Goal: Information Seeking & Learning: Learn about a topic

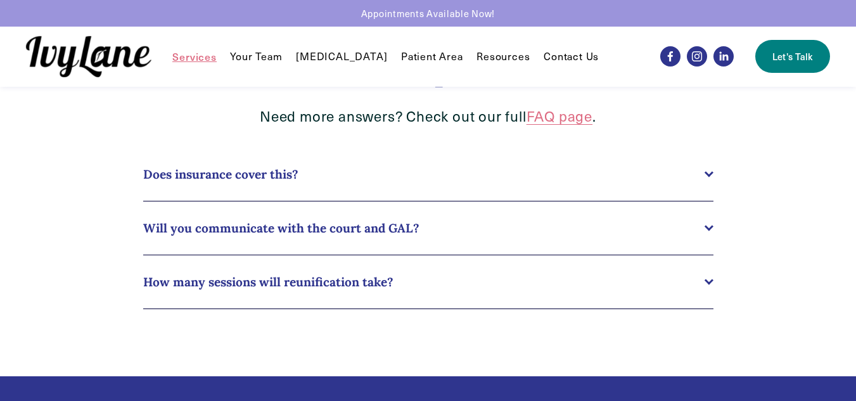
scroll to position [851, 0]
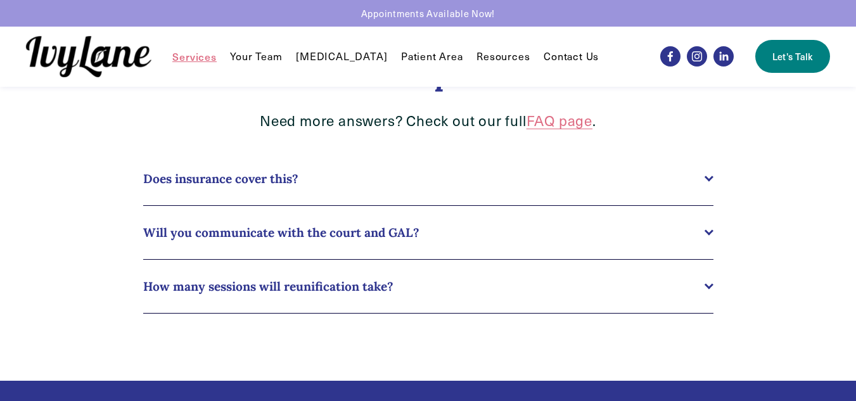
click at [293, 286] on span "How many sessions will reunification take?" at bounding box center [424, 286] width 562 height 15
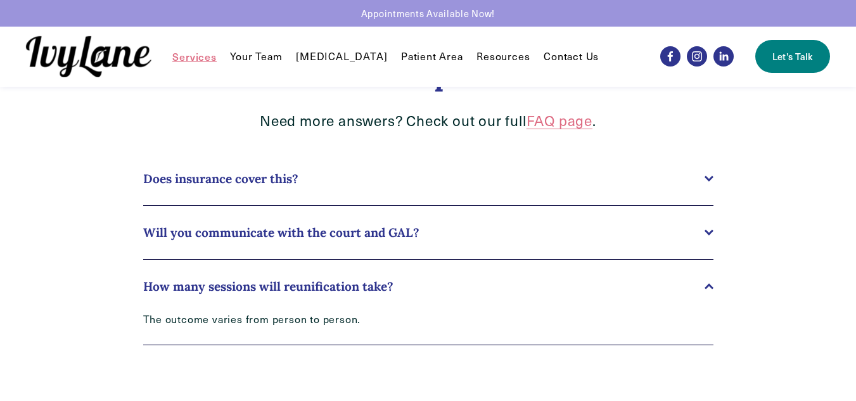
click at [293, 286] on span "How many sessions will reunification take?" at bounding box center [424, 286] width 562 height 15
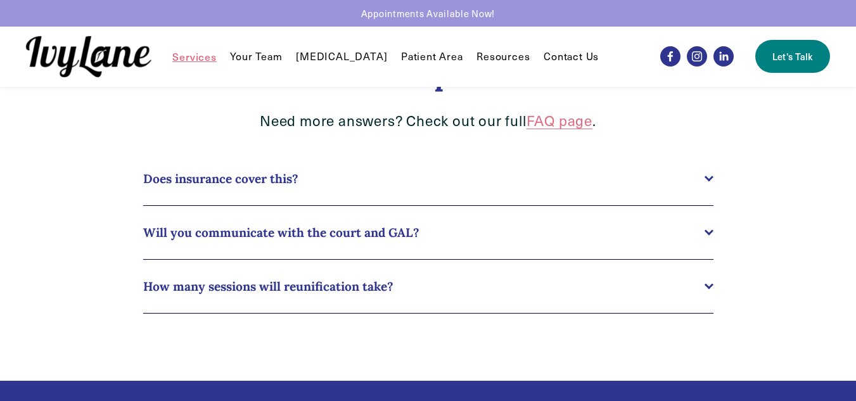
click at [300, 186] on span "Does insurance cover this?" at bounding box center [424, 178] width 562 height 15
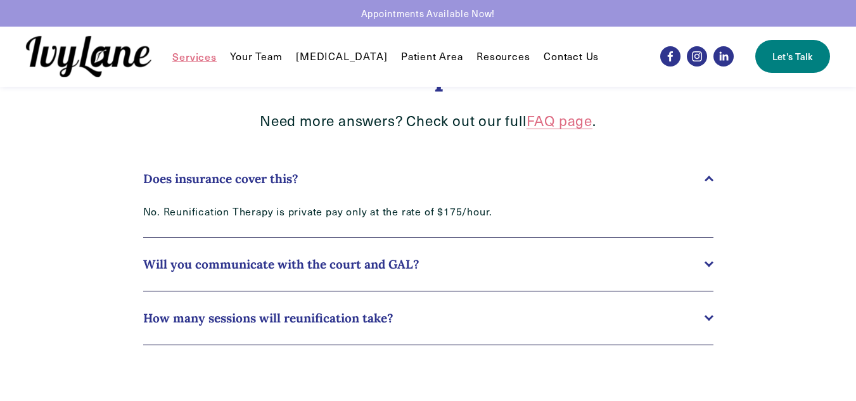
click at [300, 186] on span "Does insurance cover this?" at bounding box center [424, 178] width 562 height 15
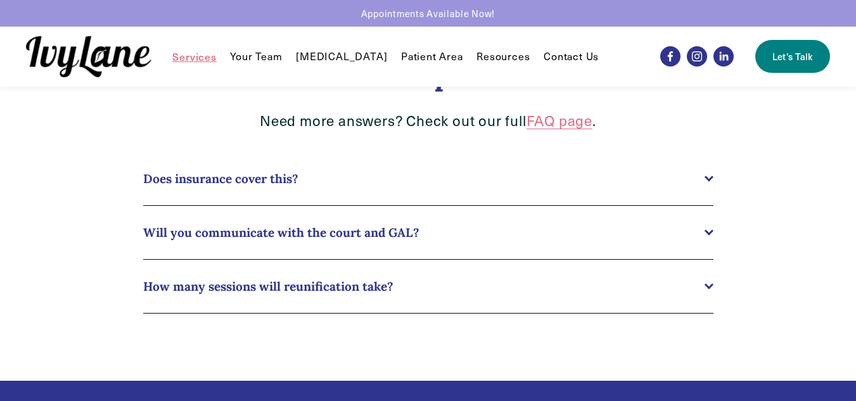
click at [290, 248] on button "Will you communicate with the court and GAL?" at bounding box center [428, 232] width 570 height 53
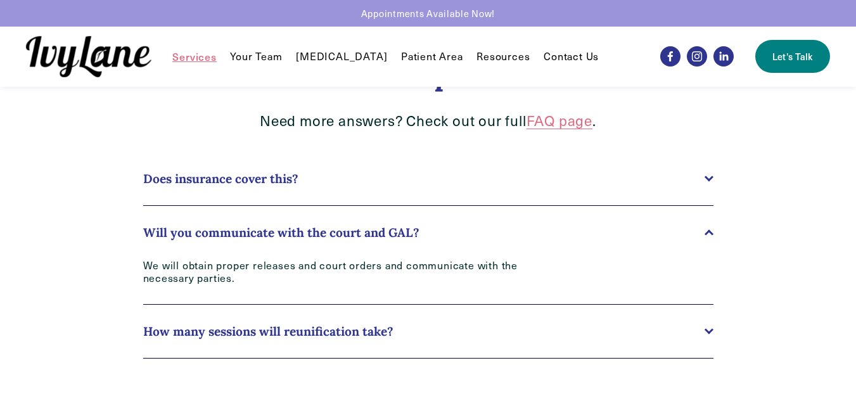
click at [290, 248] on button "Will you communicate with the court and GAL?" at bounding box center [428, 232] width 570 height 53
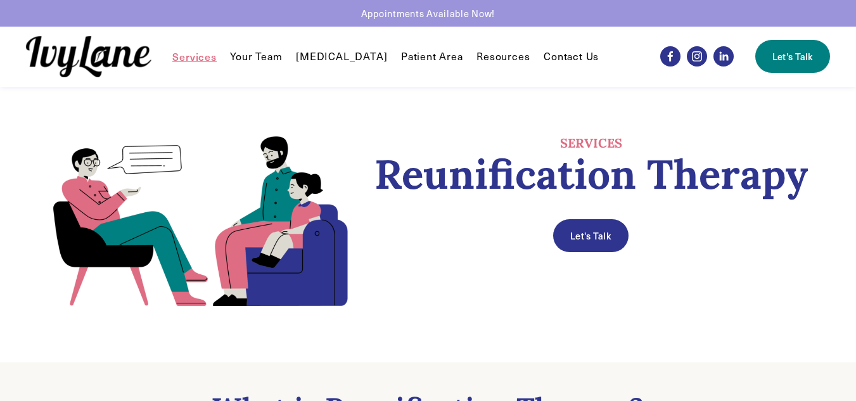
scroll to position [0, 0]
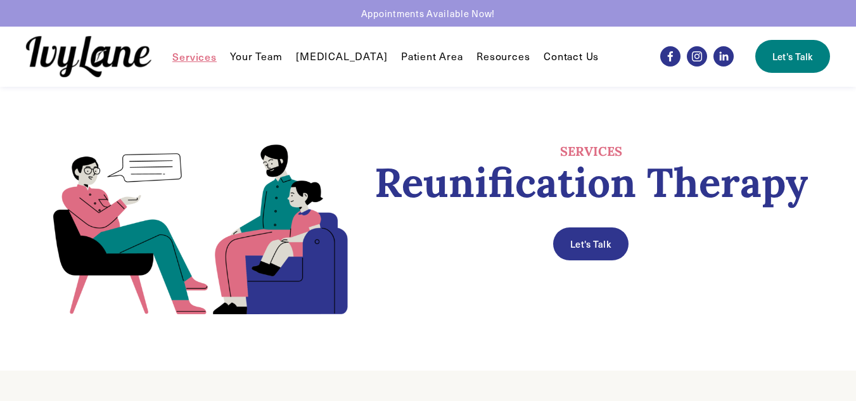
click at [550, 58] on link "Contact Us" at bounding box center [571, 56] width 55 height 15
